Goal: Task Accomplishment & Management: Check status

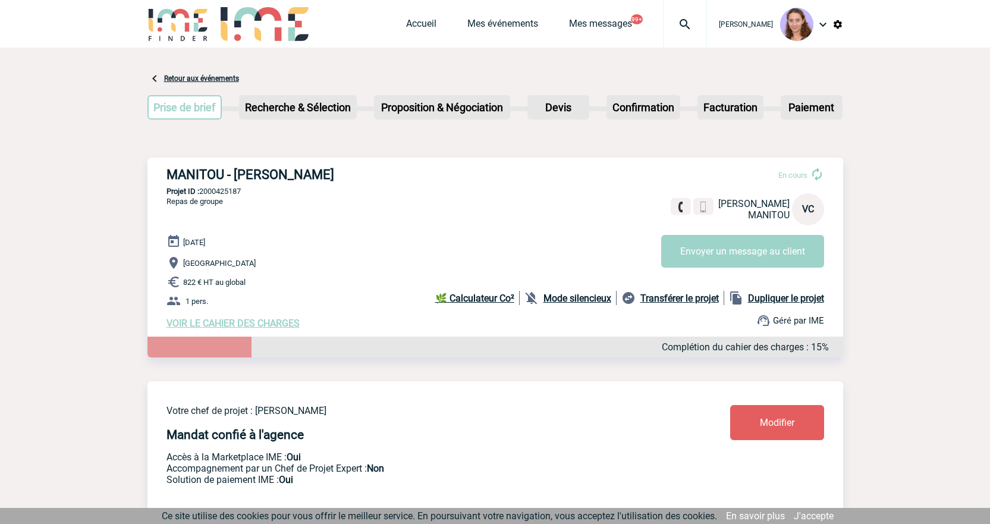
click at [406, 22] on link "Accueil" at bounding box center [421, 26] width 30 height 17
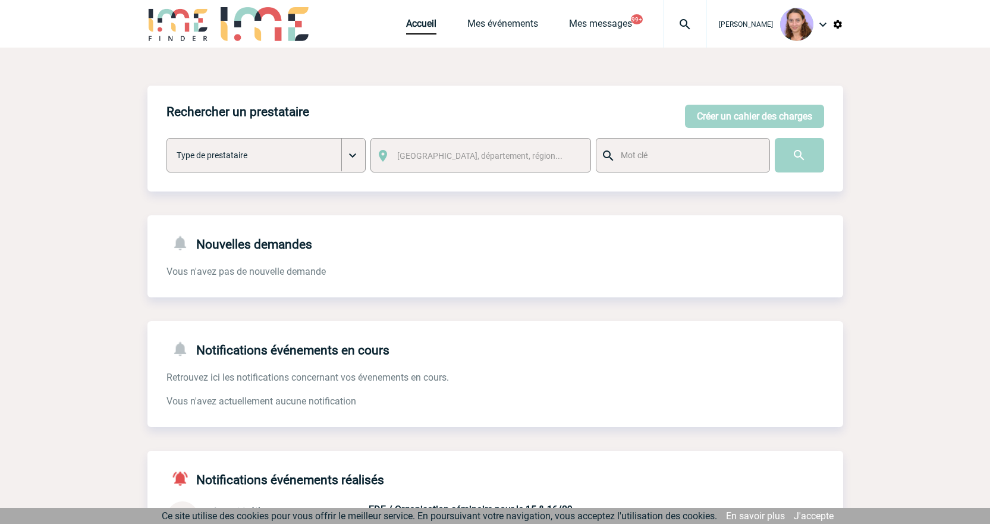
drag, startPoint x: 435, startPoint y: 21, endPoint x: 426, endPoint y: 24, distance: 9.2
click at [434, 21] on span "Accueil" at bounding box center [436, 23] width 61 height 11
click at [414, 27] on link "Accueil" at bounding box center [421, 26] width 30 height 17
click at [484, 24] on link "Mes événements" at bounding box center [503, 26] width 71 height 17
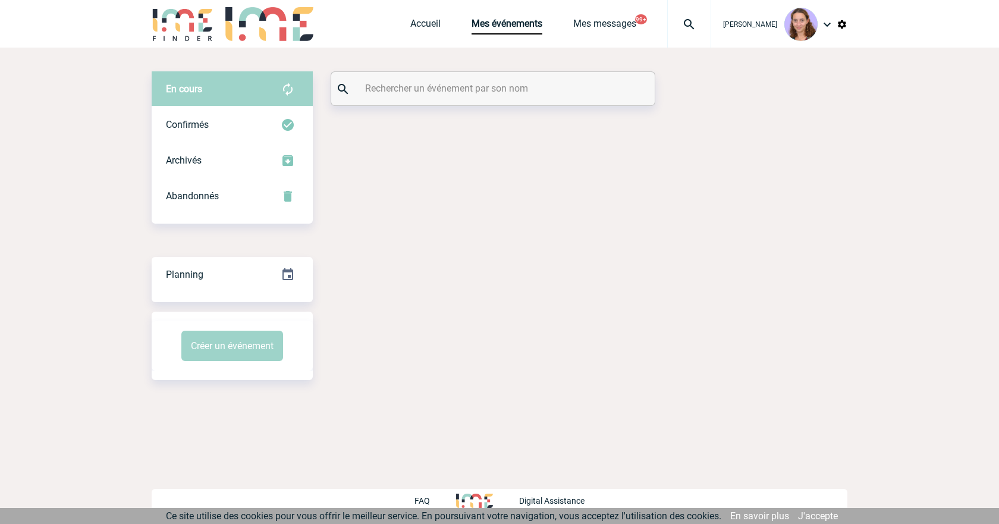
click at [386, 87] on input "text" at bounding box center [494, 88] width 265 height 17
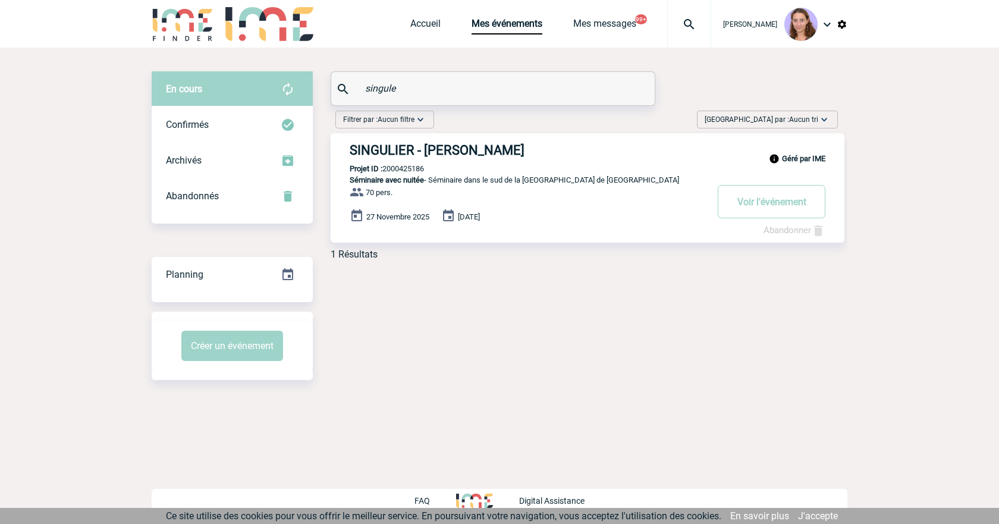
type input "singule"
click at [433, 145] on h3 "SINGULIER - Yalda NORAEYI" at bounding box center [528, 150] width 357 height 15
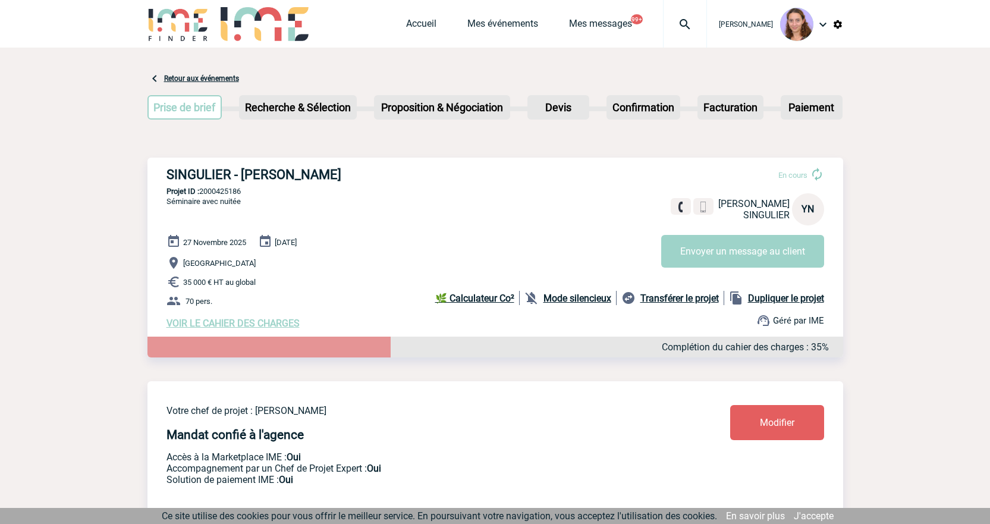
click at [225, 195] on p "Projet ID : 2000425186" at bounding box center [496, 191] width 696 height 9
copy p "2000425186"
click at [665, 18] on img at bounding box center [685, 24] width 43 height 14
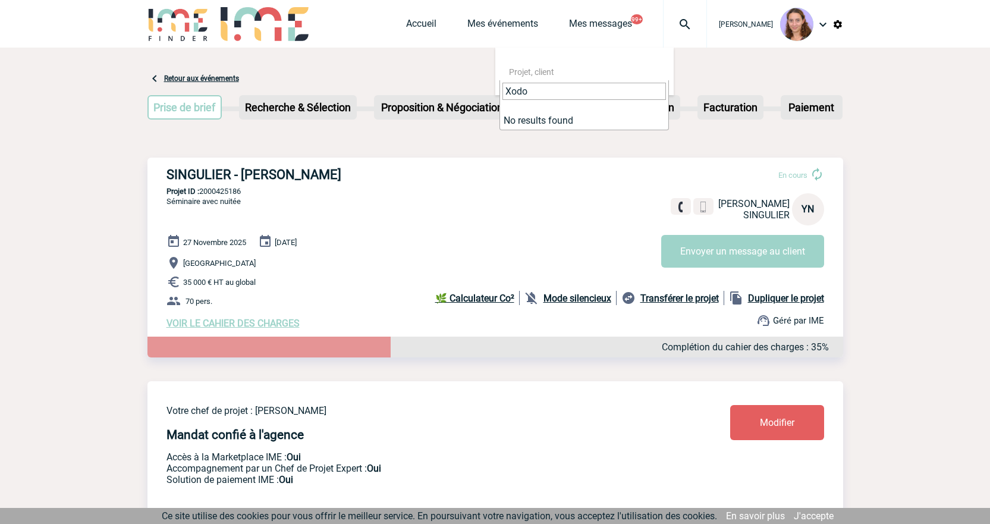
type input "Xodo"
drag, startPoint x: 503, startPoint y: 12, endPoint x: 509, endPoint y: 16, distance: 7.3
click at [505, 13] on div "Accueil Mes événements Mes messages 99+ Projet, client Projet, client" at bounding box center [556, 24] width 301 height 48
click at [510, 17] on div "Accueil Mes événements Mes messages 99+ Projet, client Projet, client" at bounding box center [556, 24] width 301 height 48
click at [539, 65] on span "Projet, client" at bounding box center [589, 72] width 170 height 17
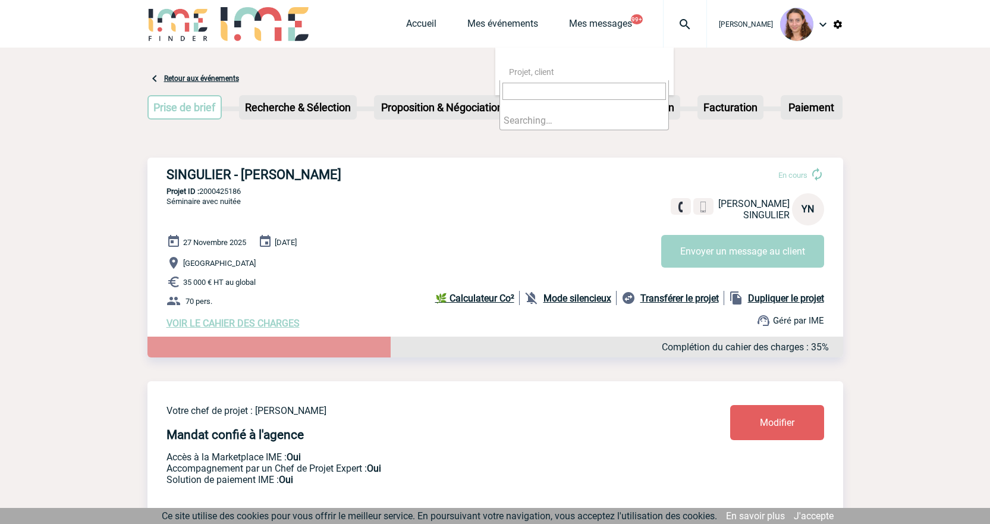
type input "Delaine"
click at [494, 22] on link "Mes événements" at bounding box center [503, 26] width 71 height 17
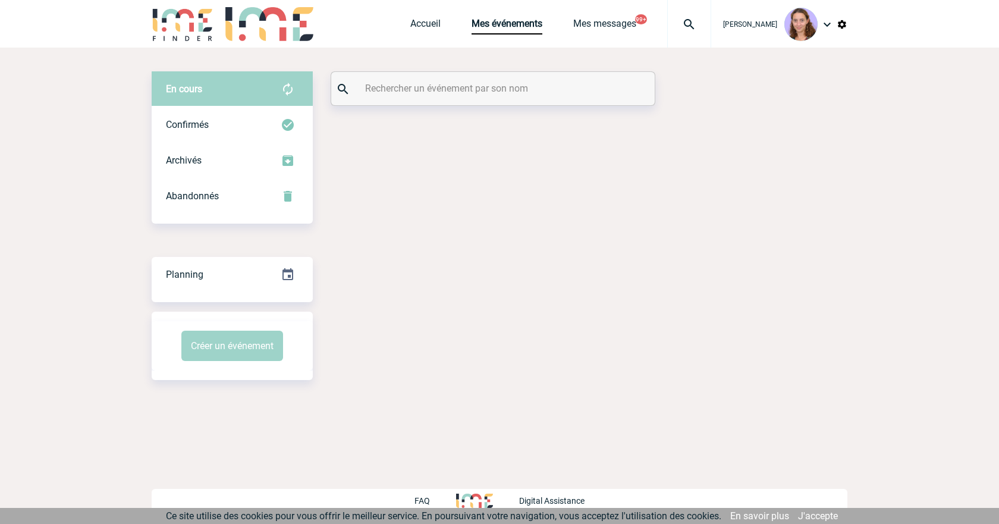
click at [457, 88] on input "text" at bounding box center [494, 88] width 265 height 17
paste input "Delaine"
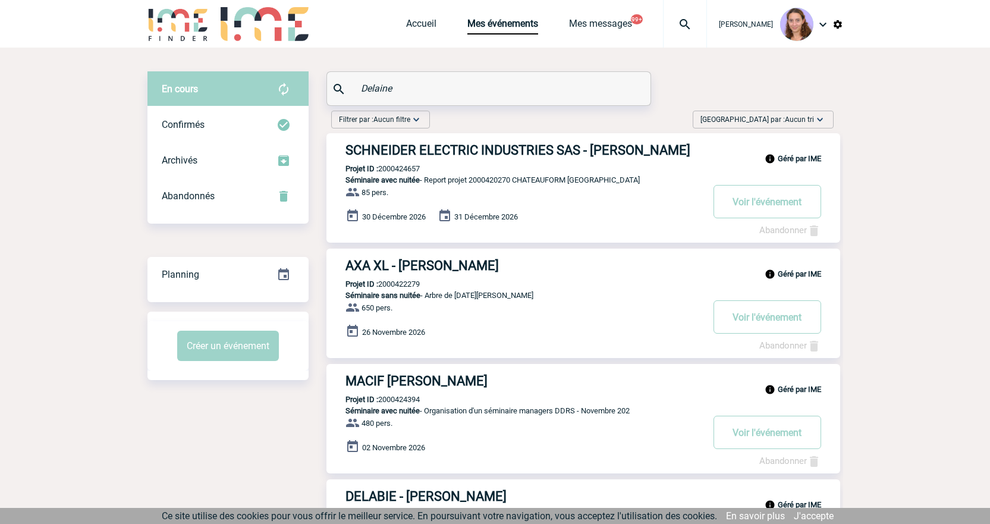
type input "Delaine"
click at [264, 96] on div "En cours" at bounding box center [228, 89] width 161 height 36
click at [265, 121] on div "Confirmés" at bounding box center [228, 125] width 161 height 36
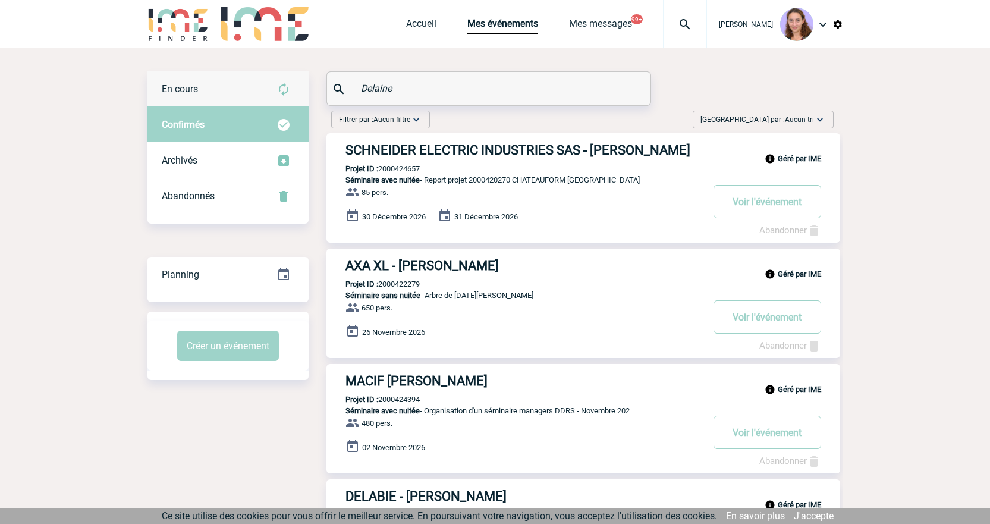
click at [251, 98] on div "En cours" at bounding box center [228, 89] width 161 height 36
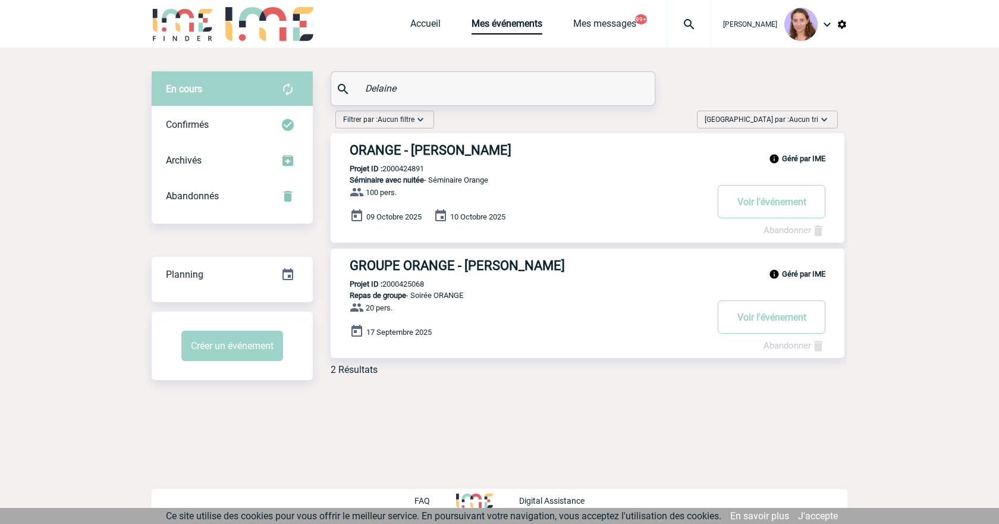
click at [438, 152] on h3 "ORANGE - Sandrine DELAINE" at bounding box center [528, 150] width 357 height 15
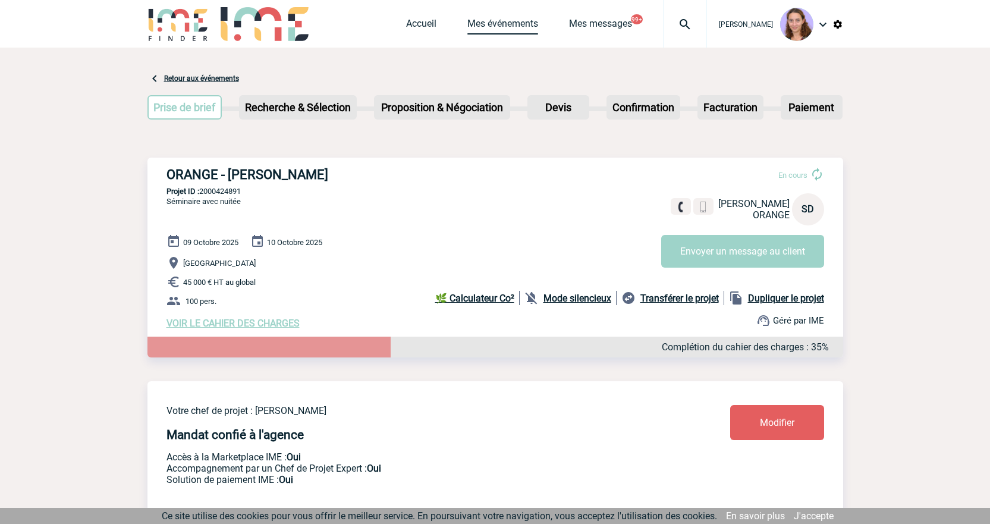
click at [490, 24] on link "Mes événements" at bounding box center [503, 26] width 71 height 17
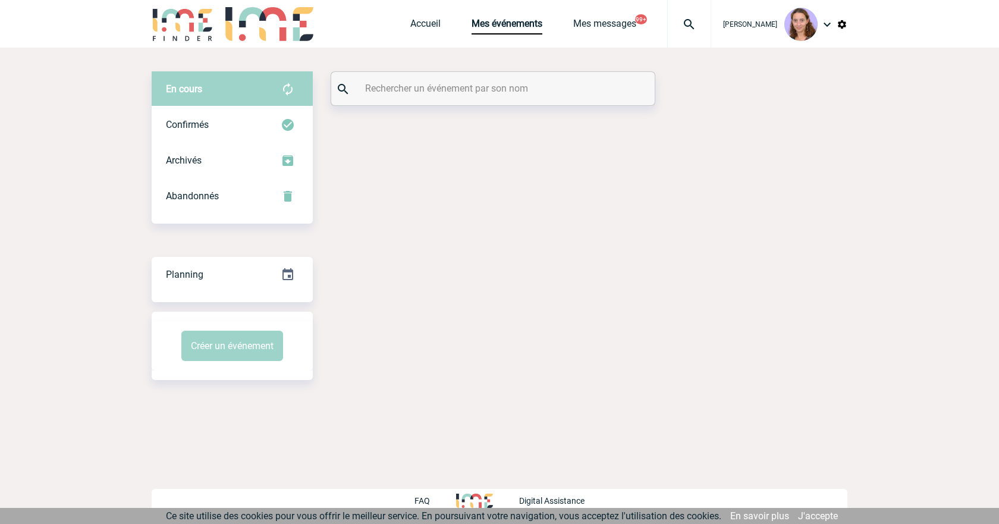
click at [415, 92] on input "text" at bounding box center [494, 88] width 265 height 17
paste input "Pennylane"
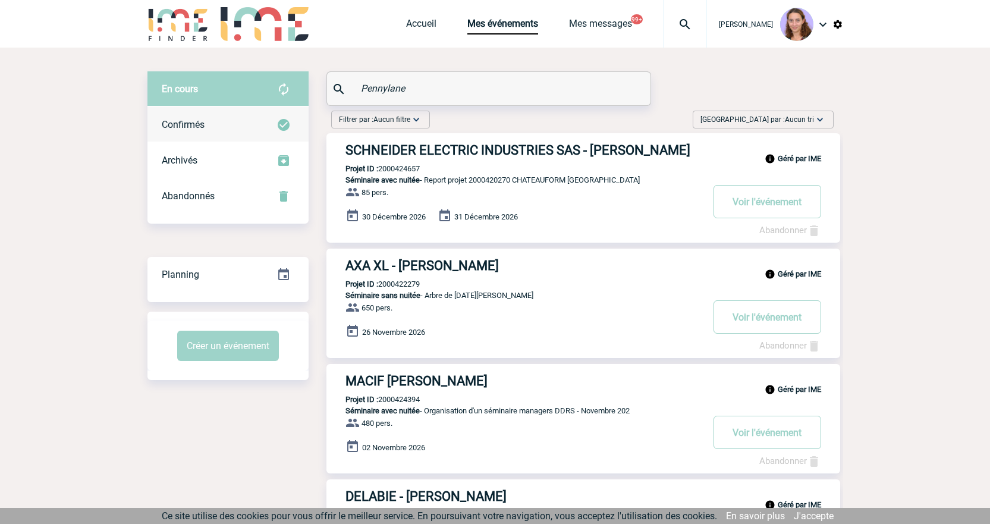
type input "Pennylane"
click at [260, 114] on div "Confirmés" at bounding box center [228, 125] width 161 height 36
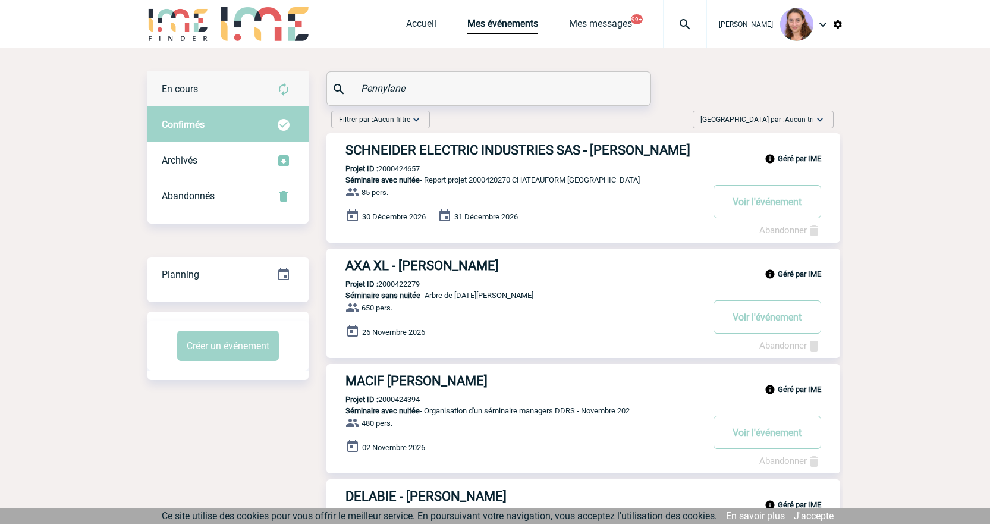
click at [241, 87] on div "En cours" at bounding box center [228, 89] width 161 height 36
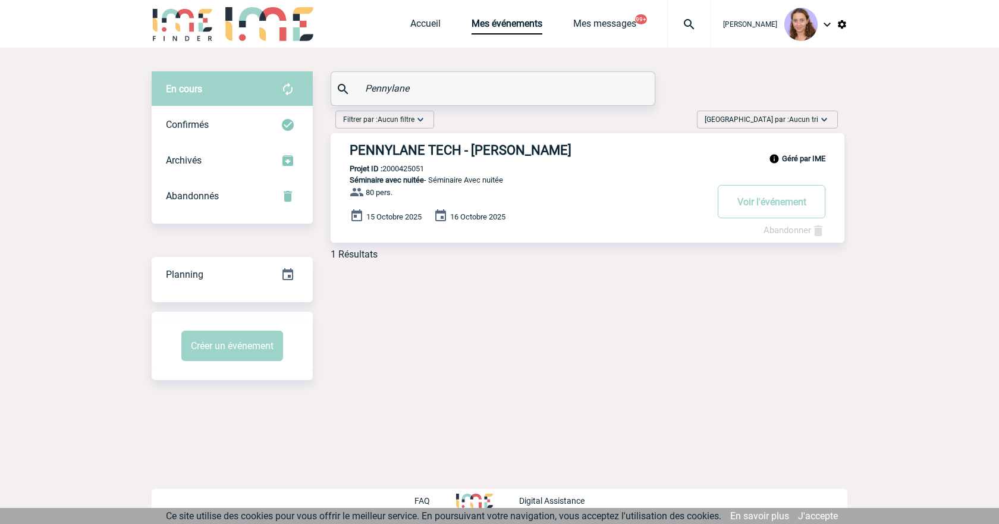
click at [409, 170] on p "Projet ID : 2000425051" at bounding box center [377, 168] width 93 height 9
copy p "2000425051"
click at [784, 198] on button "Voir l'événement" at bounding box center [772, 201] width 108 height 33
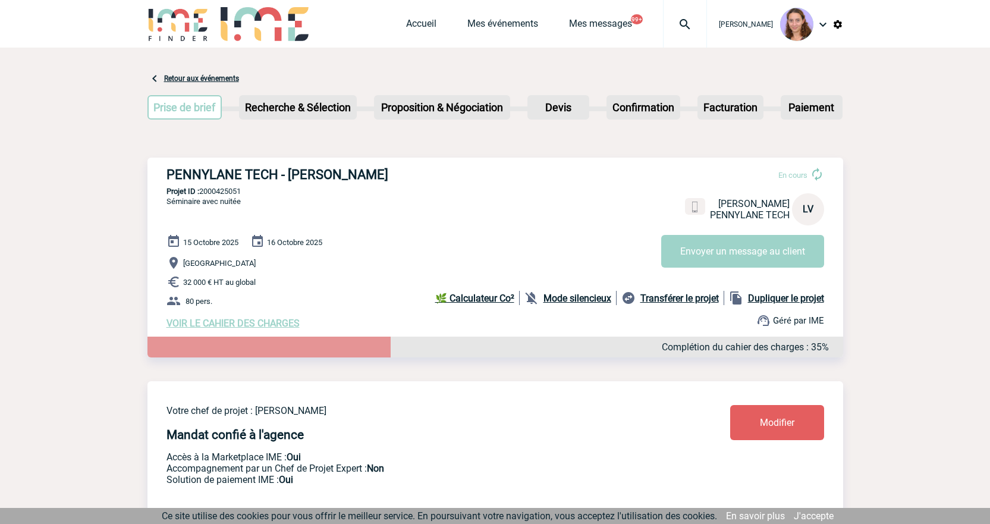
click at [244, 191] on p "Projet ID : 2000425051" at bounding box center [496, 191] width 696 height 9
click at [236, 191] on p "Projet ID : 2000425051" at bounding box center [496, 191] width 696 height 9
copy p "2000425051"
click at [416, 23] on link "Accueil" at bounding box center [421, 26] width 30 height 17
